Goal: Subscribe to service/newsletter

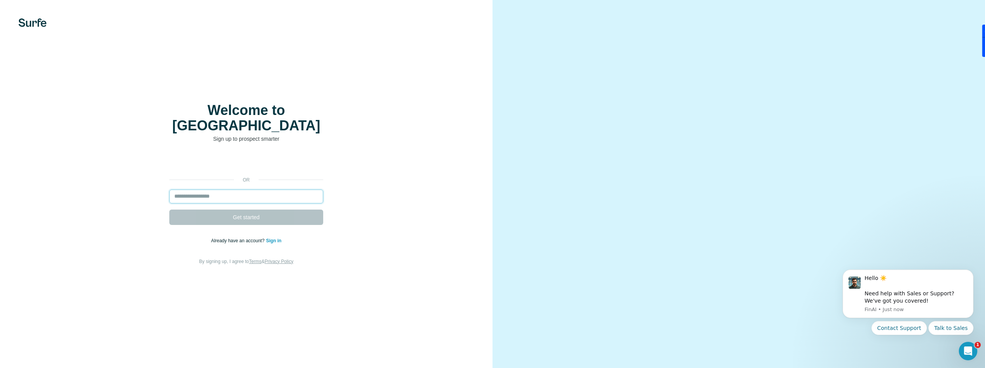
click at [212, 190] on input "email" at bounding box center [246, 197] width 154 height 14
type input "**********"
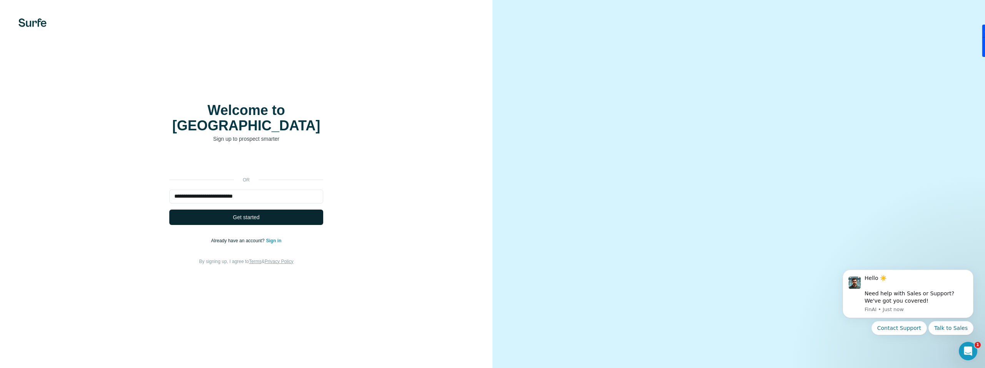
click at [231, 211] on button "Get started" at bounding box center [246, 217] width 154 height 15
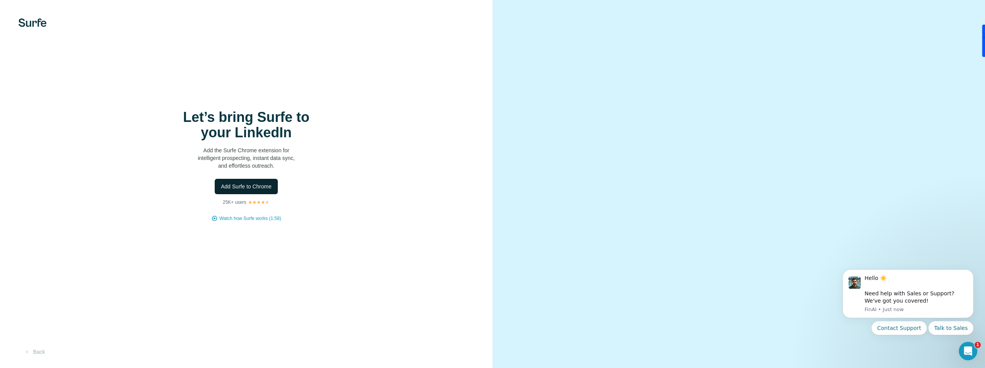
click at [251, 186] on span "Add Surfe to Chrome" at bounding box center [246, 187] width 51 height 8
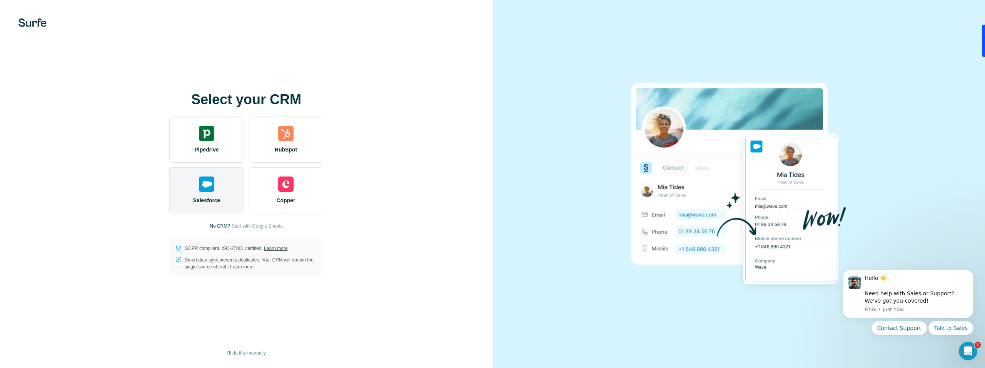
click at [207, 189] on img at bounding box center [206, 184] width 15 height 15
click at [203, 180] on img at bounding box center [206, 184] width 15 height 15
